Goal: Check status: Check status

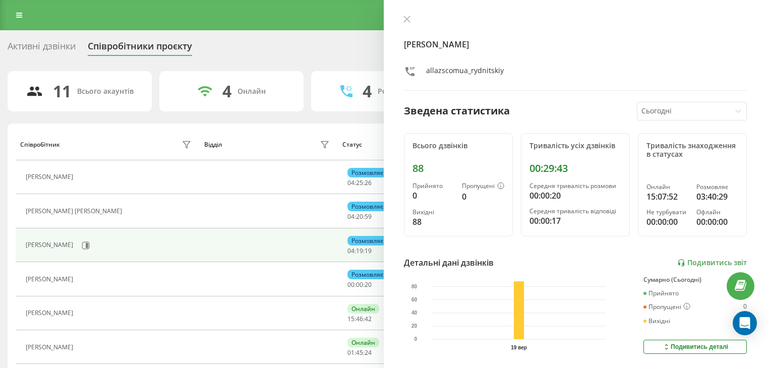
click at [405, 23] on icon at bounding box center [406, 19] width 7 height 7
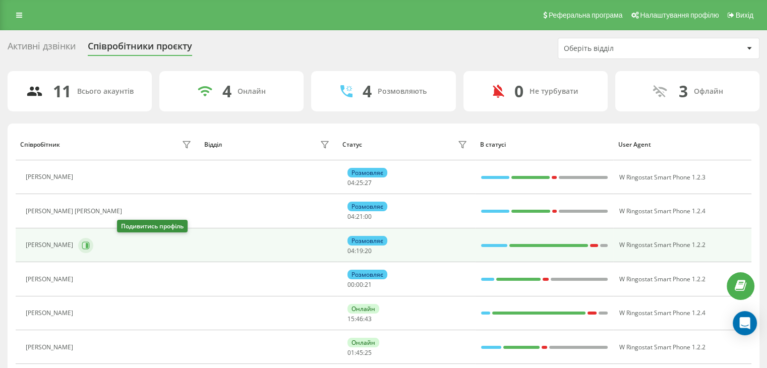
click at [90, 242] on icon at bounding box center [86, 245] width 8 height 8
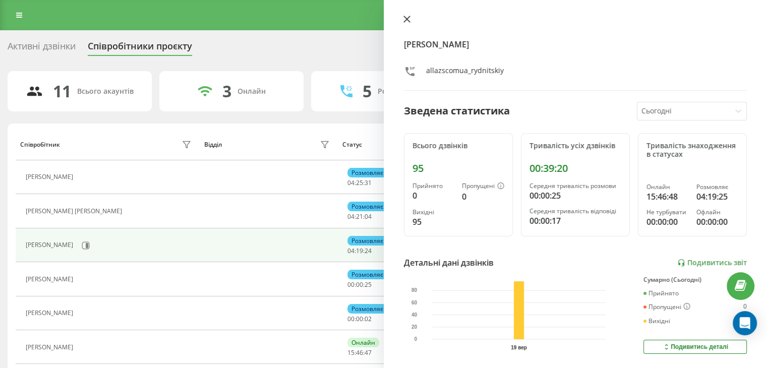
click at [409, 18] on icon at bounding box center [406, 19] width 7 height 7
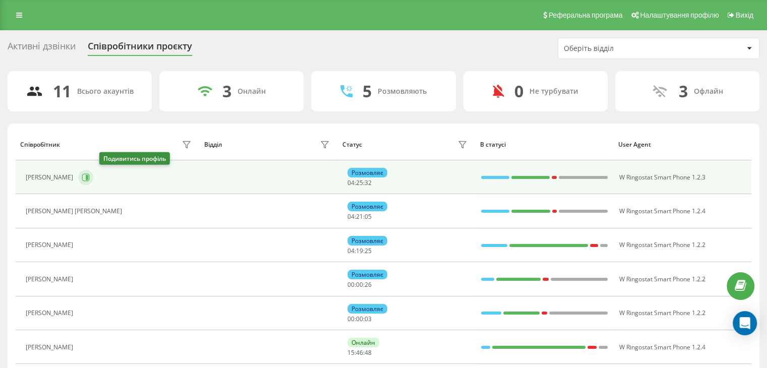
click at [90, 177] on icon at bounding box center [86, 177] width 8 height 8
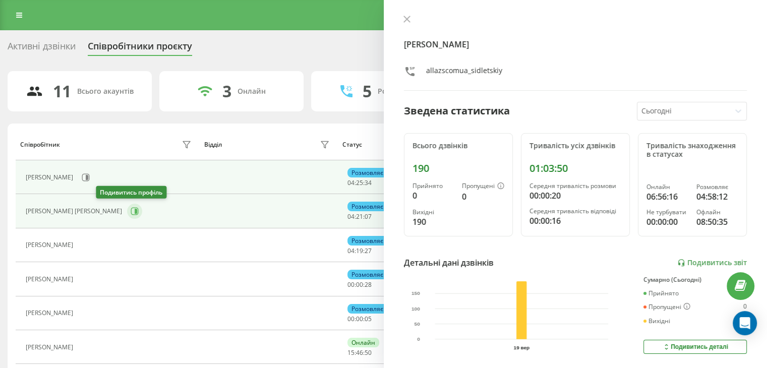
click at [131, 207] on icon at bounding box center [135, 211] width 8 height 8
